Goal: Task Accomplishment & Management: Complete application form

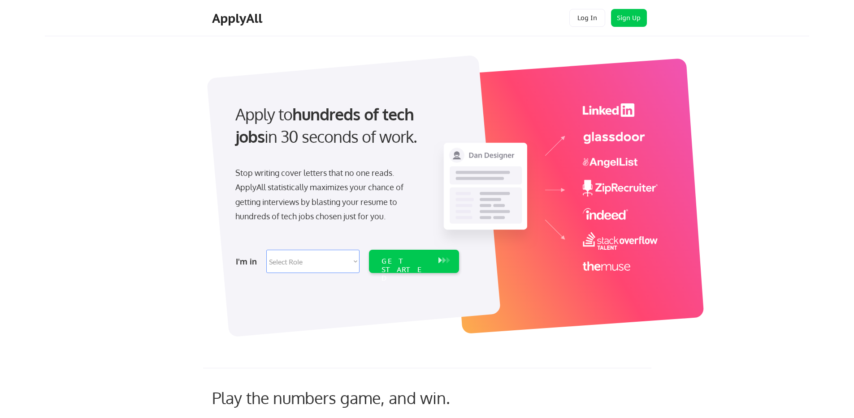
click at [313, 263] on select "Select Role Software Engineering Product Management Customer Success Sales UI/U…" at bounding box center [312, 261] width 93 height 23
select select ""product""
click at [266, 250] on select "Select Role Software Engineering Product Management Customer Success Sales UI/U…" at bounding box center [312, 261] width 93 height 23
select select ""product""
click at [389, 263] on div "GET STARTED" at bounding box center [405, 270] width 48 height 26
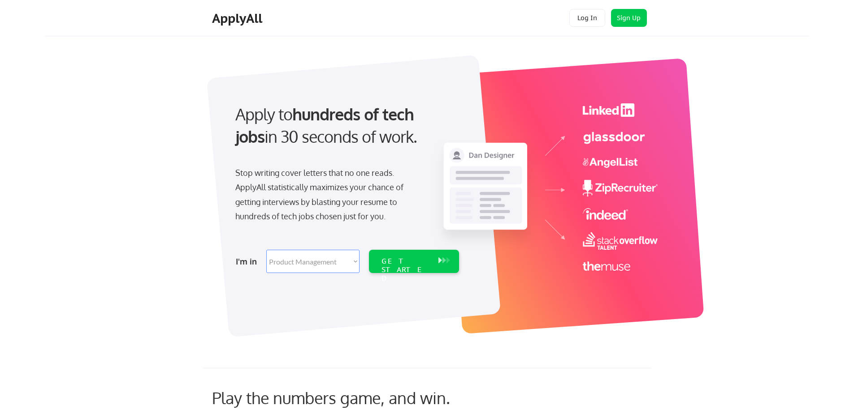
select select ""product""
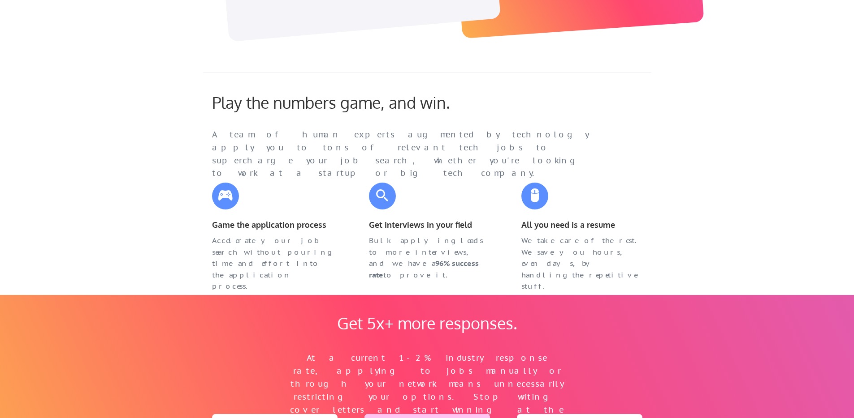
scroll to position [302, 0]
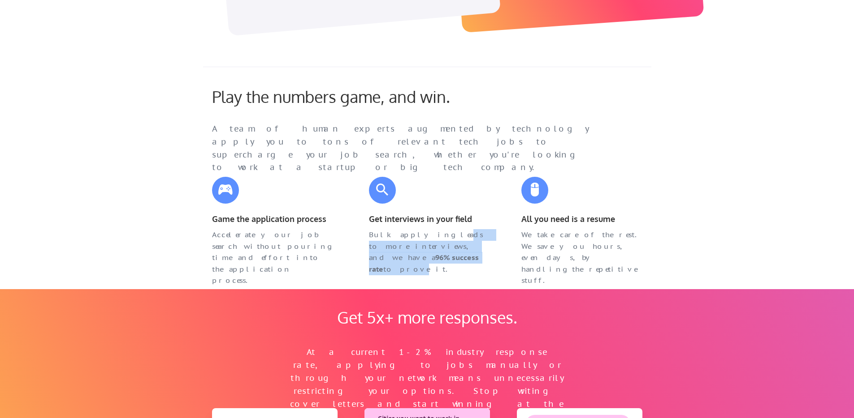
drag, startPoint x: 431, startPoint y: 238, endPoint x: 438, endPoint y: 259, distance: 21.4
click at [438, 259] on div "Bulk applying leads to more interviews, and we have a 96% success rate to prove…" at bounding box center [429, 252] width 121 height 46
click at [438, 257] on div "Bulk applying leads to more interviews, and we have a 96% success rate to prove…" at bounding box center [429, 252] width 121 height 46
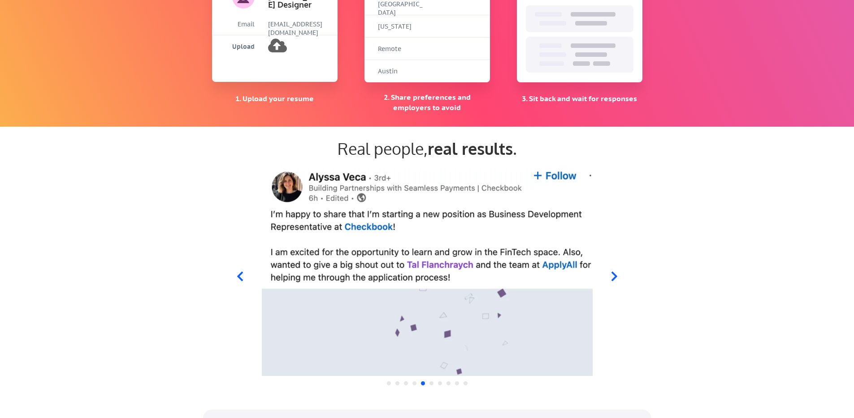
scroll to position [752, 0]
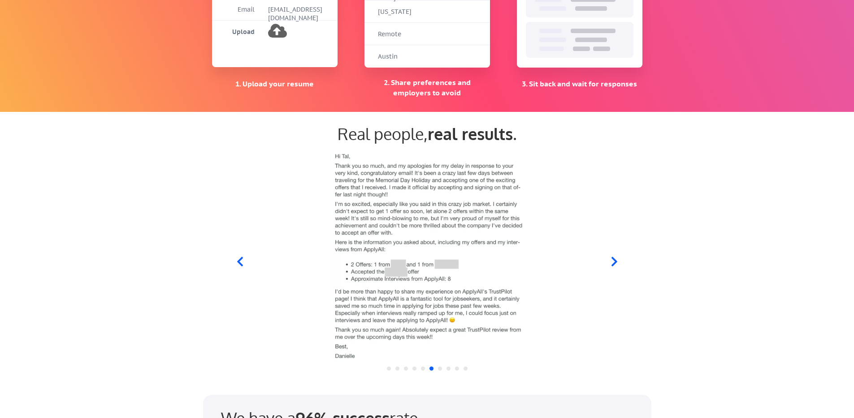
click at [241, 261] on icon at bounding box center [239, 261] width 11 height 11
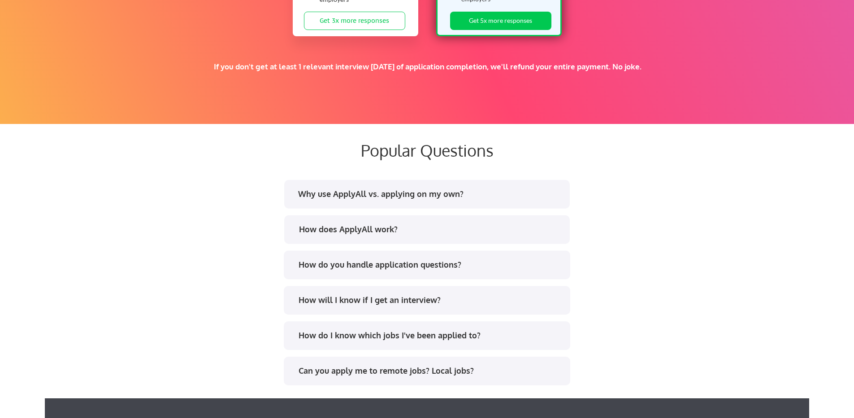
scroll to position [1593, 0]
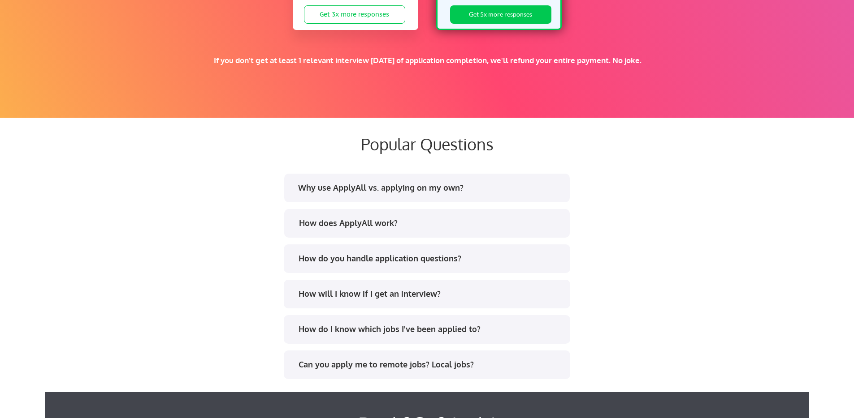
click at [421, 192] on div "Why use ApplyAll vs. applying on my own?" at bounding box center [429, 187] width 263 height 11
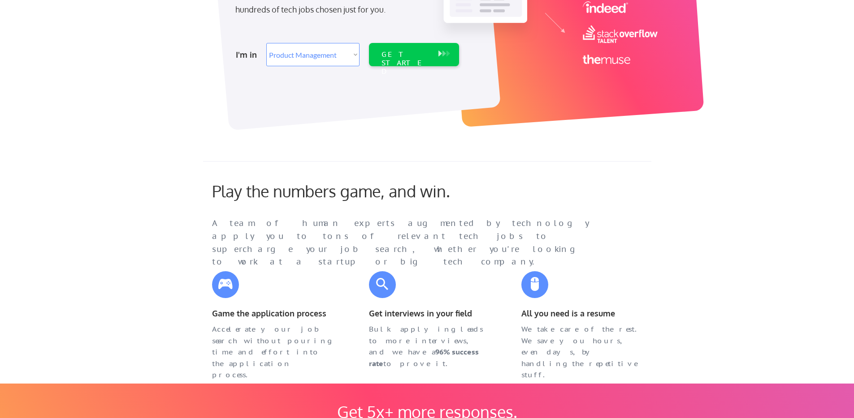
scroll to position [0, 0]
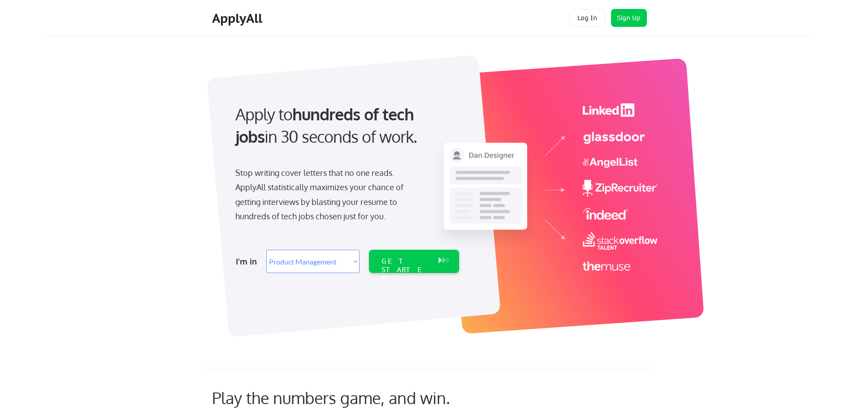
click at [300, 260] on select "Select Role Software Engineering Product Management Customer Success Sales UI/U…" at bounding box center [312, 261] width 93 height 23
click at [396, 268] on div "GET STARTED" at bounding box center [405, 261] width 57 height 23
select select ""product""
select select ""PLACEHOLDER_1427118222253""
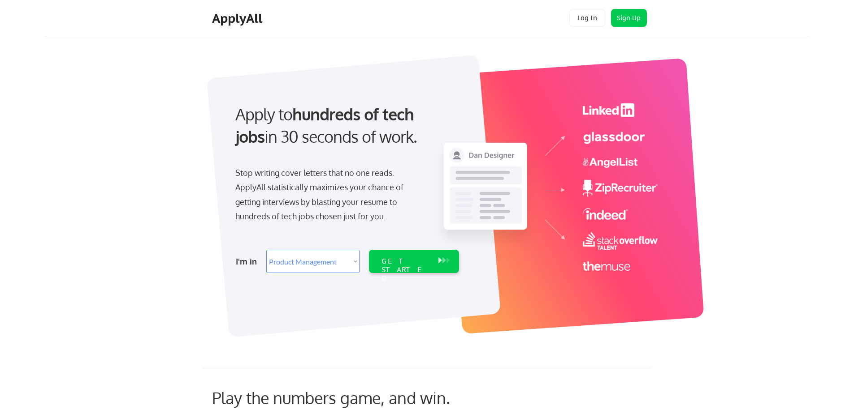
select select ""PLACEHOLDER_1427118222253""
